Goal: Communication & Community: Answer question/provide support

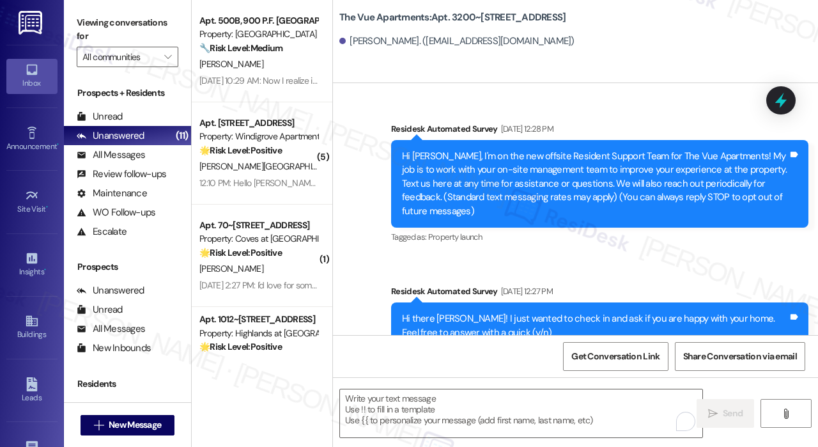
scroll to position [2707, 0]
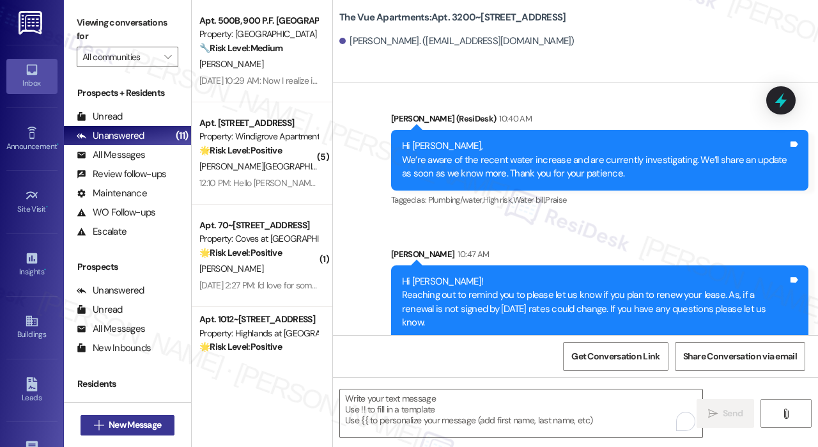
click at [97, 428] on icon "" at bounding box center [99, 425] width 10 height 10
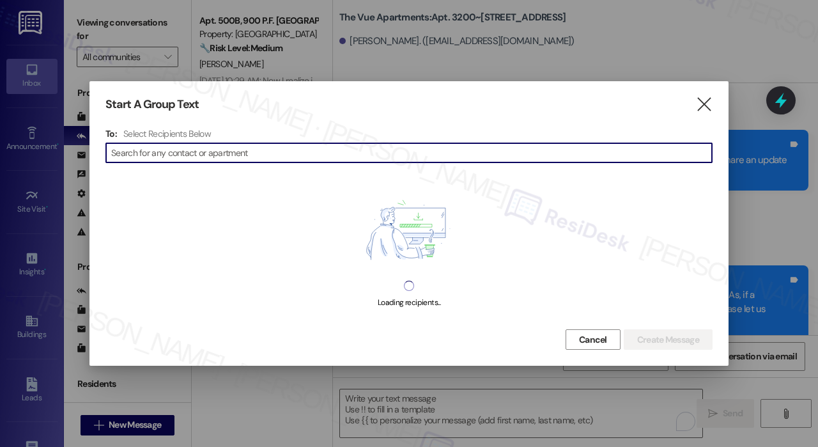
click at [279, 148] on input at bounding box center [411, 153] width 601 height 18
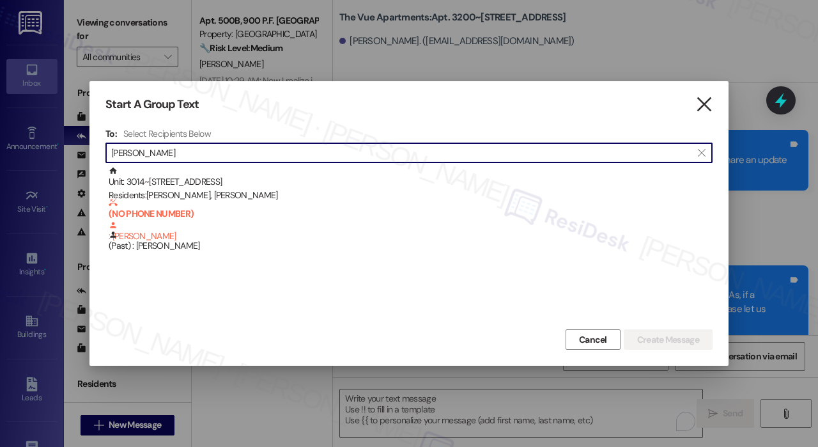
type input "[PERSON_NAME]"
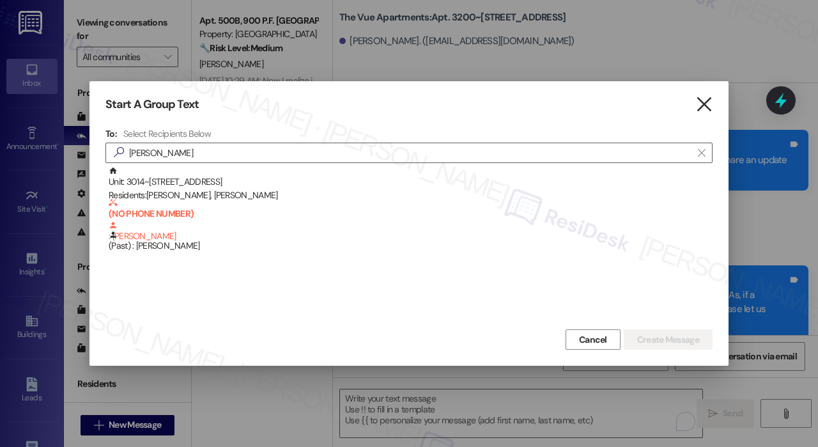
click at [705, 101] on icon "" at bounding box center [703, 104] width 17 height 13
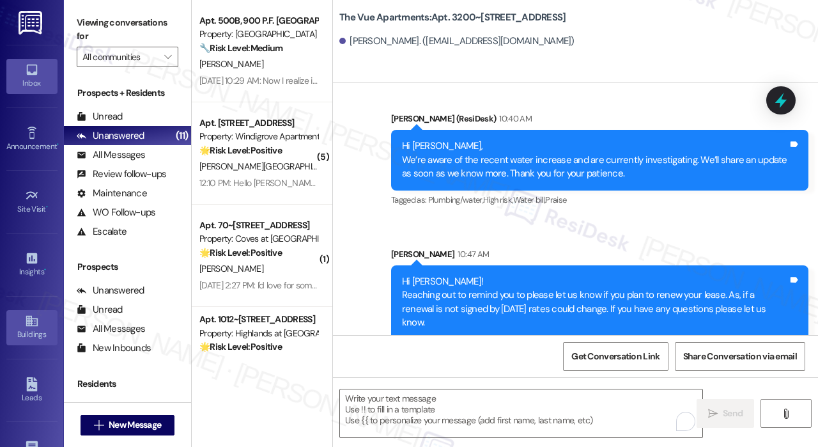
click at [38, 332] on div "Buildings" at bounding box center [32, 334] width 64 height 13
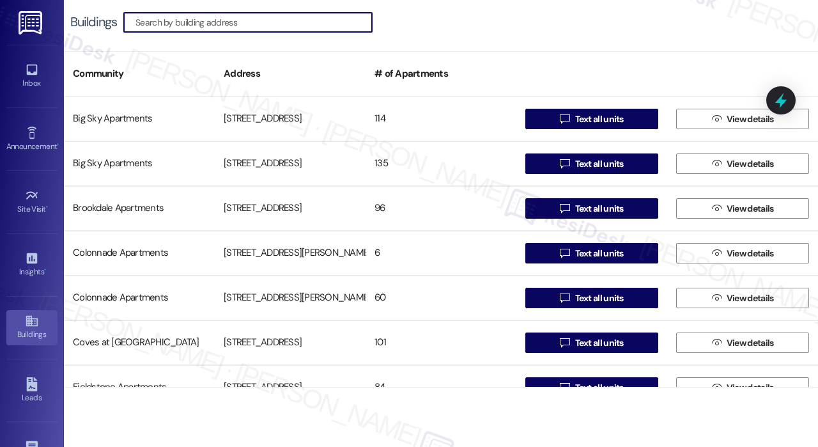
click at [228, 22] on input at bounding box center [253, 22] width 236 height 18
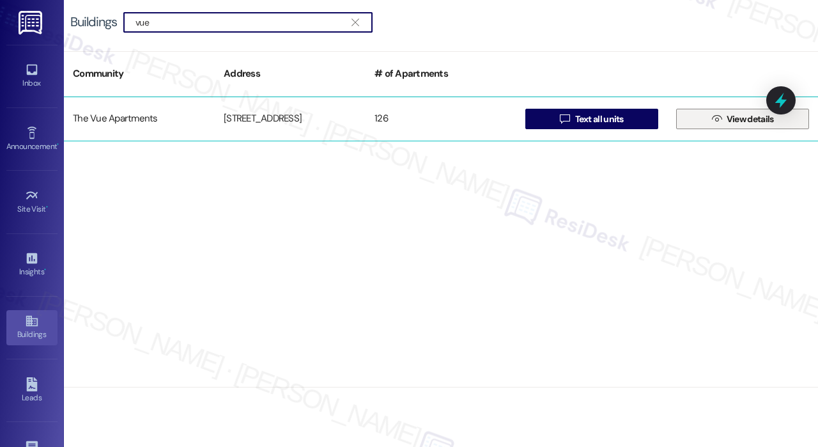
type input "vue"
click at [700, 120] on button " View details" at bounding box center [742, 119] width 133 height 20
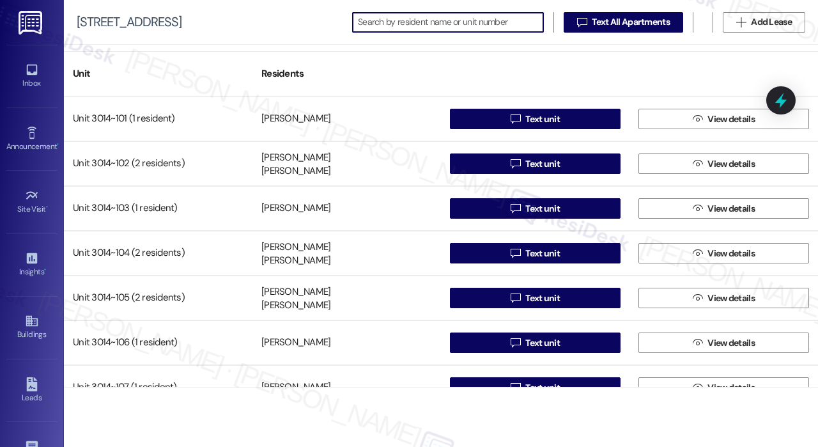
click at [450, 22] on input at bounding box center [450, 22] width 185 height 18
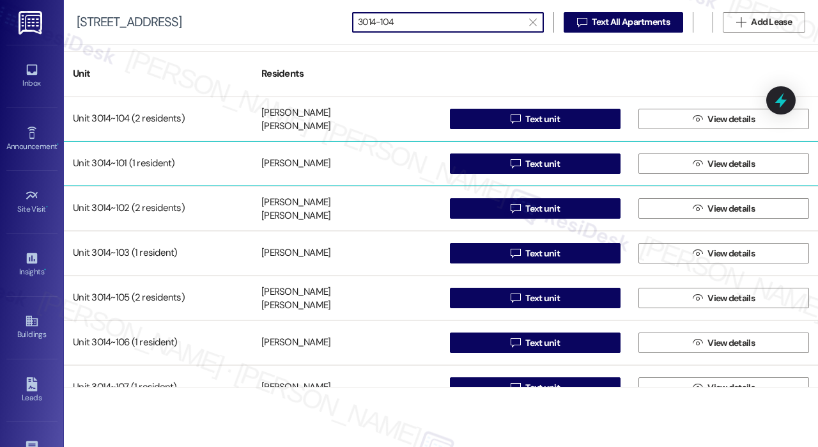
type input "3014-104"
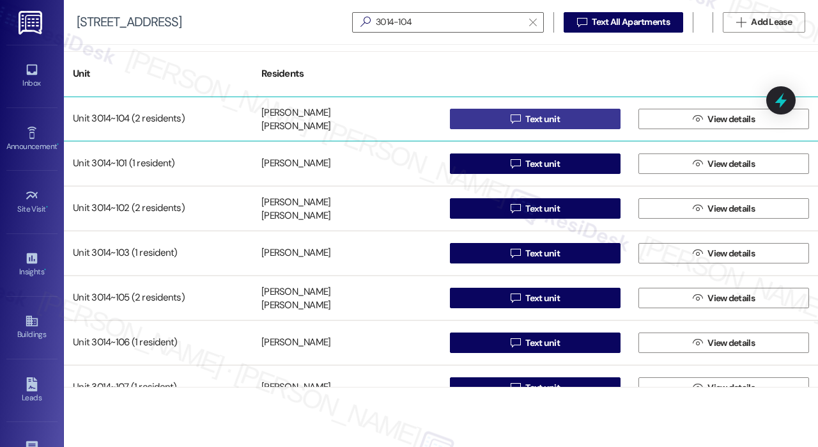
click at [550, 123] on span "Text unit" at bounding box center [542, 118] width 35 height 13
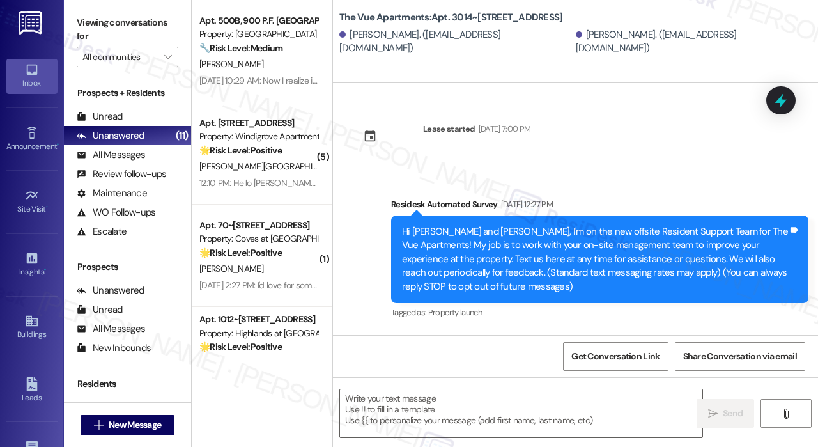
scroll to position [2220, 0]
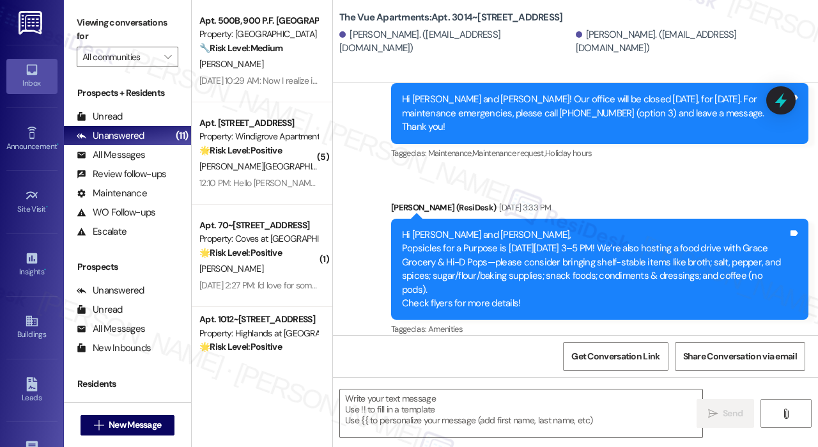
type textarea "Fetching suggested responses. Please feel free to read through the conversation…"
click at [413, 410] on textarea at bounding box center [521, 413] width 362 height 48
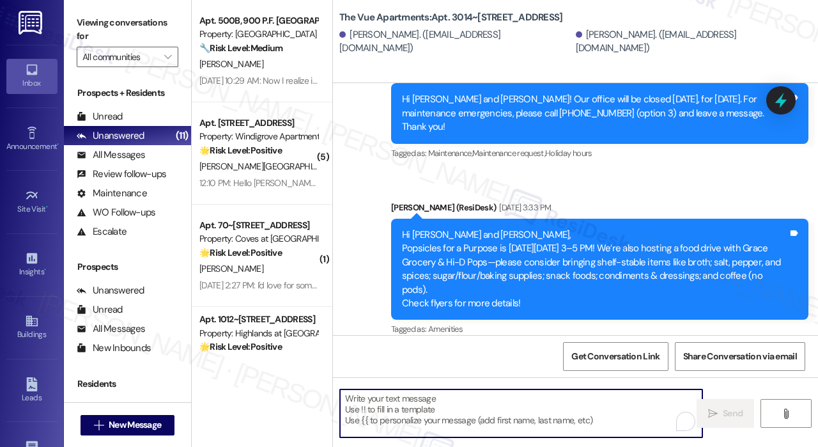
click at [381, 408] on textarea "To enrich screen reader interactions, please activate Accessibility in Grammarl…" at bounding box center [521, 413] width 362 height 48
paste textarea "Hi {{first_name}}! Reaching out to remind you to please let us know if you plan…"
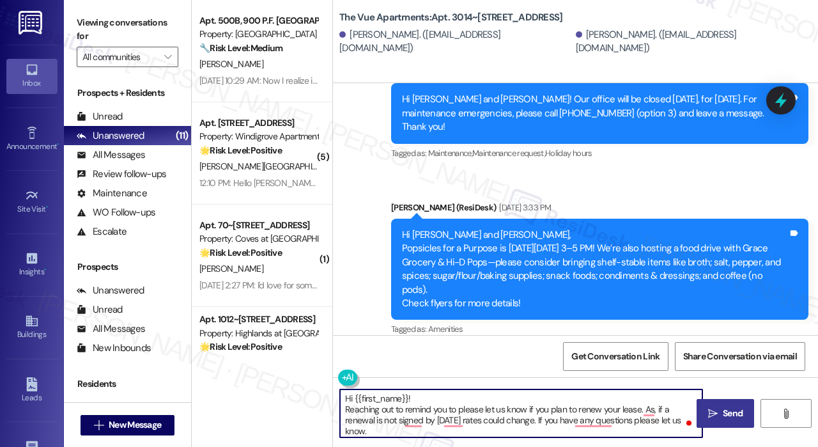
type textarea "Hi {{first_name}}! Reaching out to remind you to please let us know if you plan…"
click at [734, 413] on span "Send" at bounding box center [733, 412] width 20 height 13
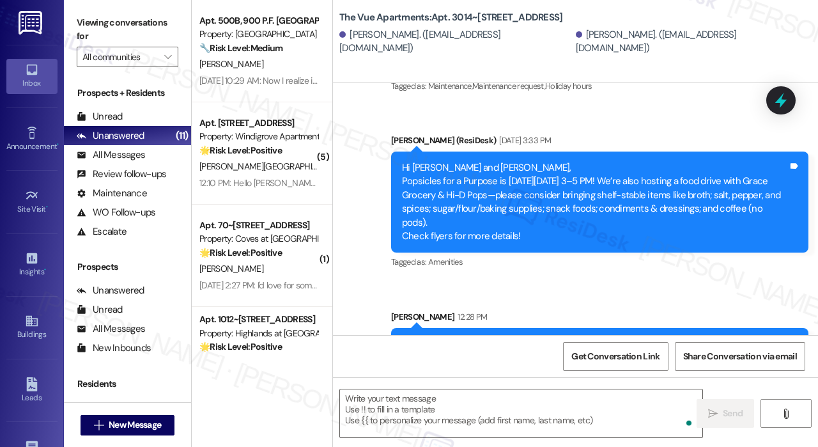
scroll to position [2336, 0]
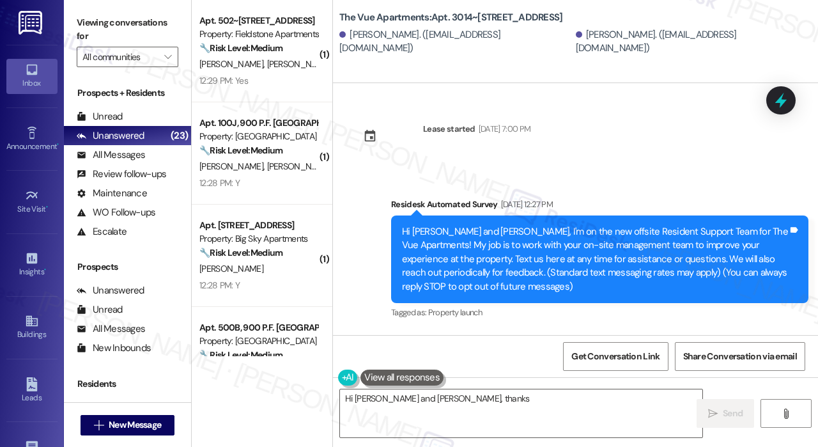
type textarea "Hi [PERSON_NAME] and [PERSON_NAME], thanks for"
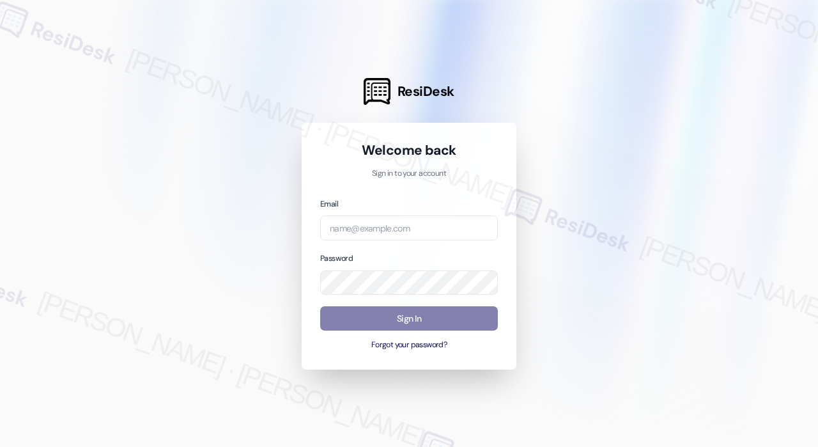
click at [616, 102] on div at bounding box center [409, 223] width 818 height 447
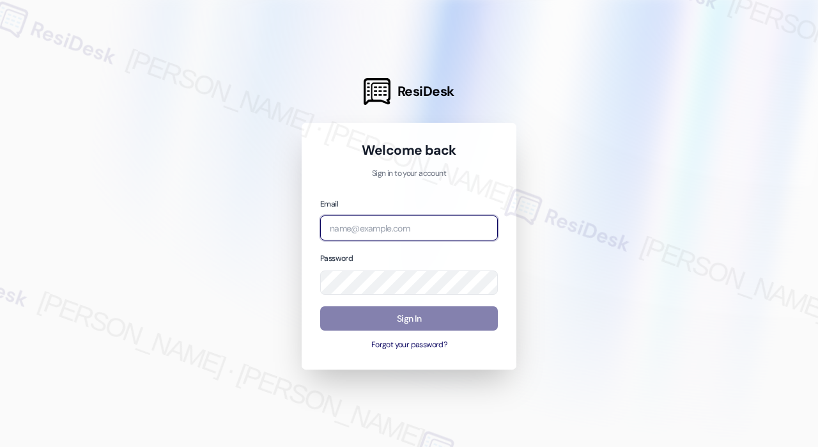
click at [443, 223] on input "email" at bounding box center [409, 227] width 178 height 25
type input "automated-surveys-park_properties-[PERSON_NAME].roles@park_[DOMAIN_NAME]"
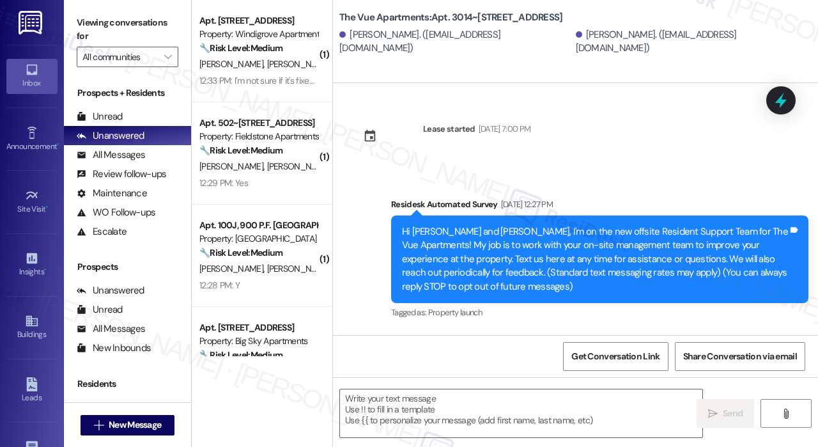
scroll to position [2355, 0]
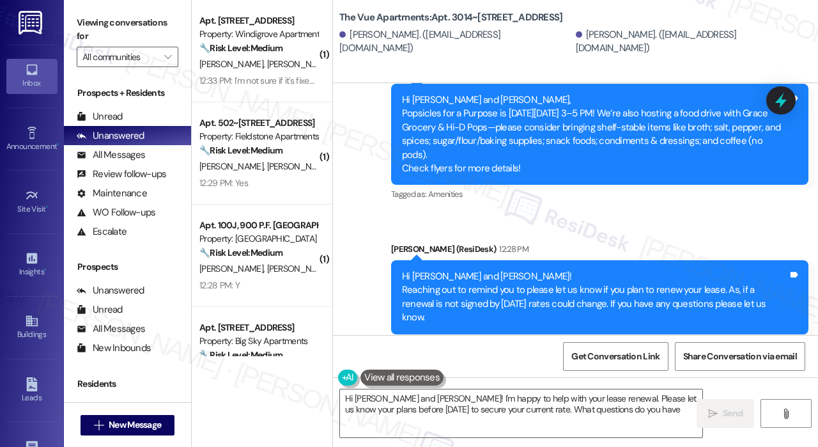
type textarea "Hi [PERSON_NAME] and [PERSON_NAME]! I'm happy to help with your lease renewal. …"
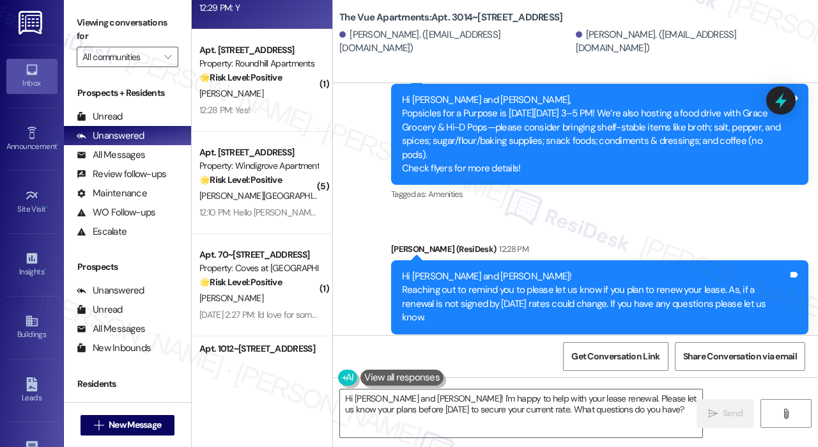
scroll to position [831, 0]
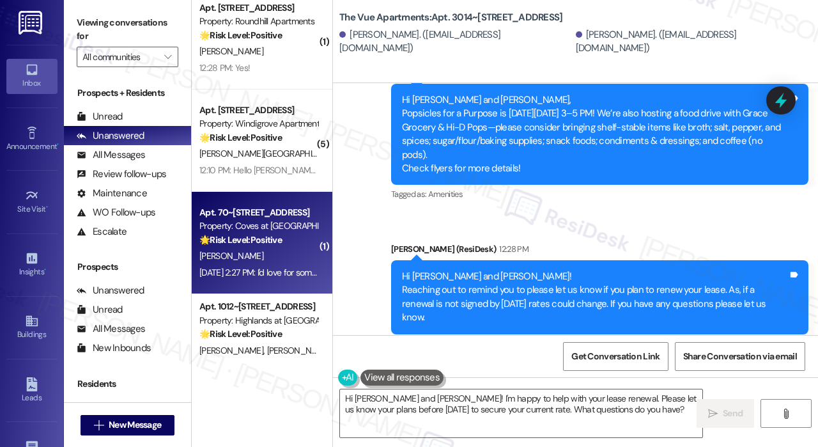
click at [261, 229] on div "Property: Coves at [GEOGRAPHIC_DATA]" at bounding box center [258, 225] width 118 height 13
type textarea "Fetching suggested responses. Please feel free to read through the conversation…"
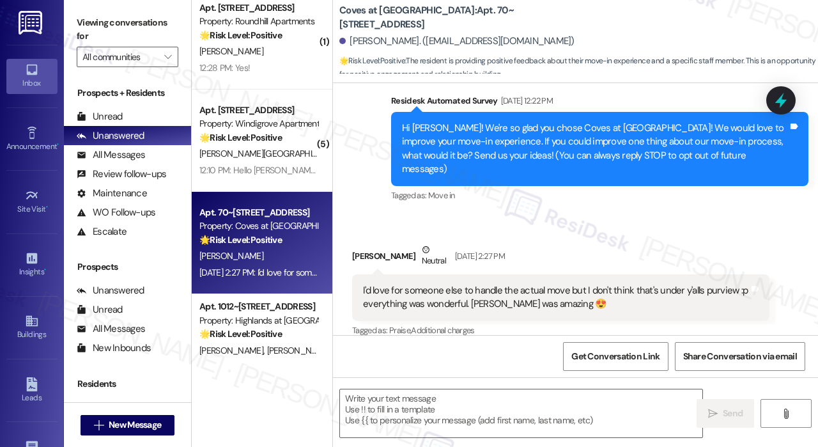
scroll to position [104, 0]
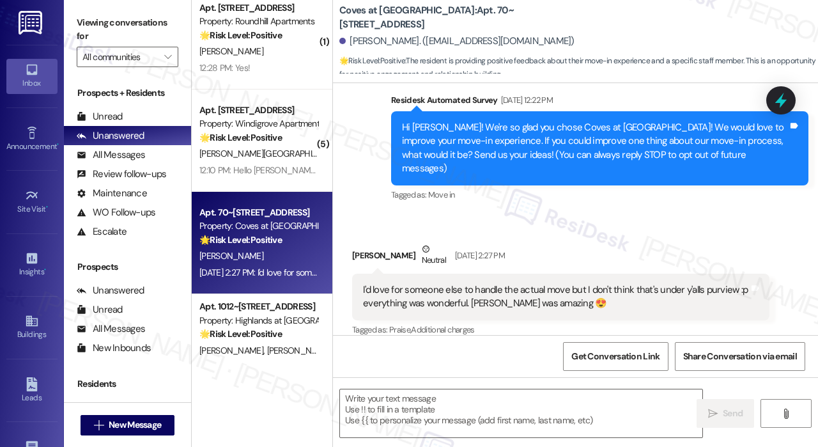
click at [571, 213] on div "Received via SMS Patrick Crider Neutral Sep 12, 2025 at 2:27 PM I'd love for so…" at bounding box center [575, 280] width 485 height 135
click at [603, 233] on div "Received via SMS Patrick Crider Neutral Sep 12, 2025 at 2:27 PM I'd love for so…" at bounding box center [560, 291] width 436 height 116
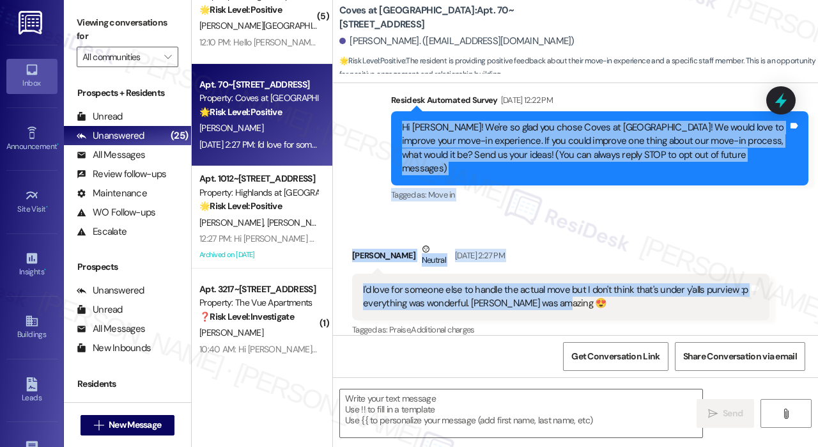
drag, startPoint x: 591, startPoint y: 290, endPoint x: 387, endPoint y: 122, distance: 264.7
click at [396, 124] on div "Lease started Sep 04, 2025 at 8:00 PM Survey, sent via SMS Residesk Automated S…" at bounding box center [575, 209] width 485 height 252
copy div "Hi Patrick! We're so glad you chose Coves at Monticello! We would love to impro…"
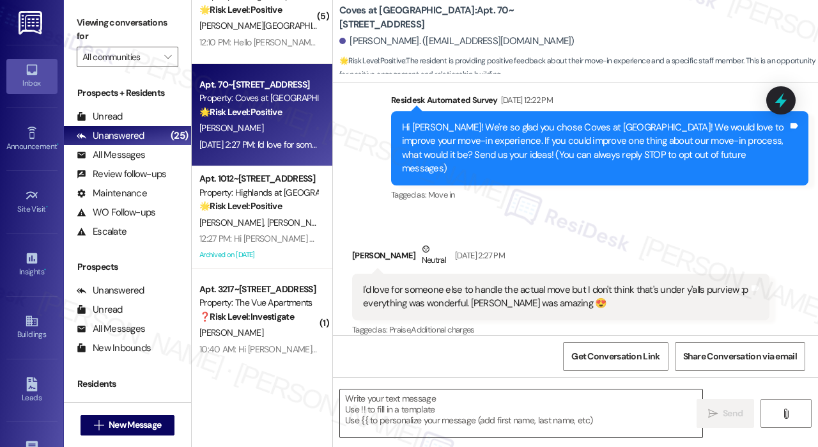
click at [535, 416] on textarea at bounding box center [521, 413] width 362 height 48
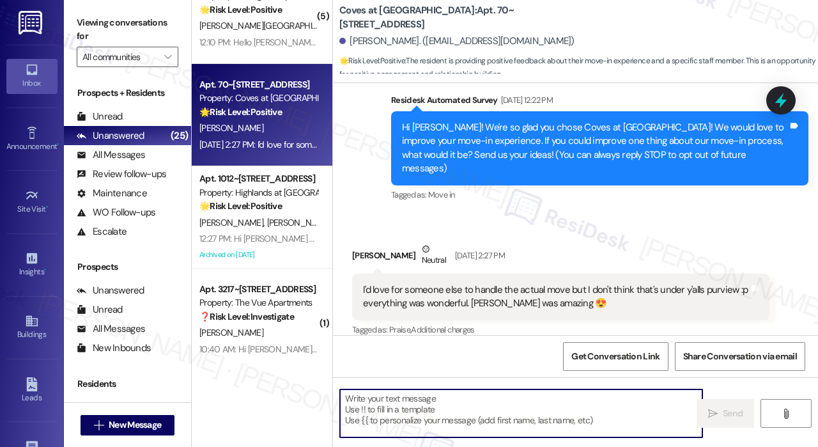
paste textarea "Thank you for sharing your feedback! We’re so glad to hear everything was wonde…"
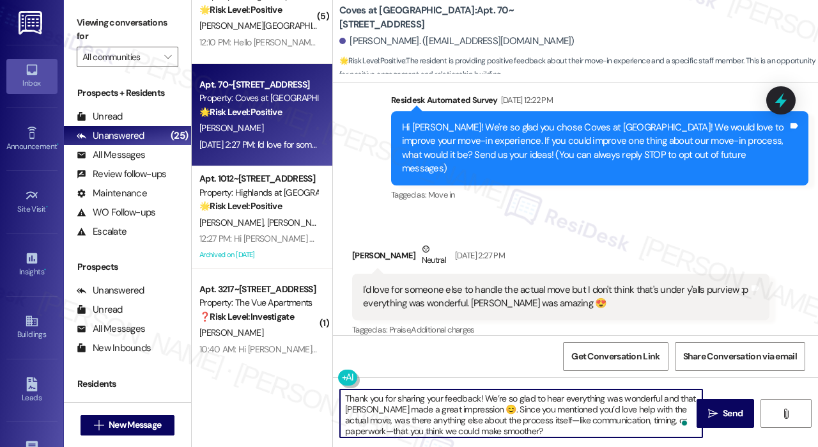
click at [574, 410] on textarea "Thank you for sharing your feedback! We’re so glad to hear everything was wonde…" at bounding box center [521, 413] width 362 height 48
type textarea "Thank you for sharing your feedback! We’re so glad to hear everything was wonde…"
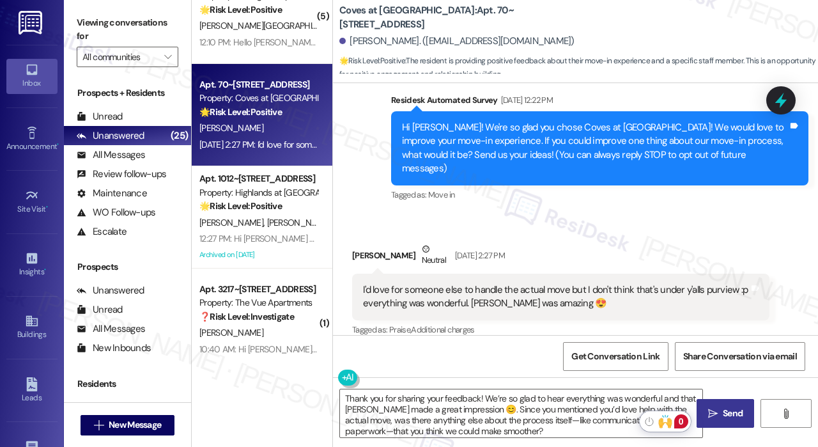
click at [726, 408] on span "Send" at bounding box center [733, 412] width 20 height 13
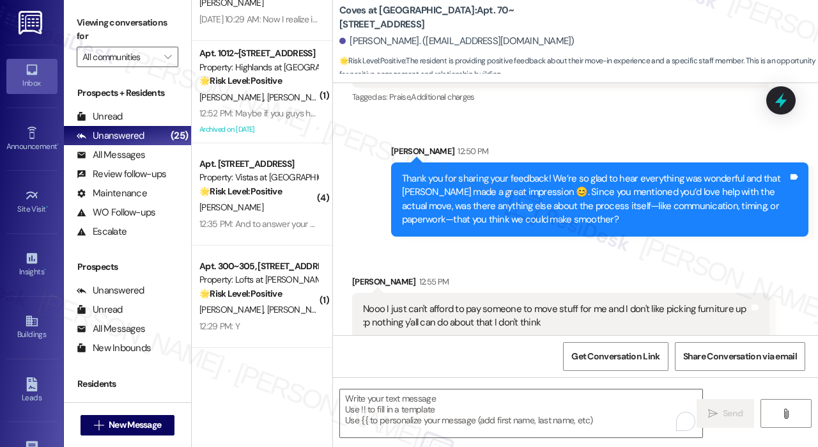
scroll to position [575, 0]
